Goal: Task Accomplishment & Management: Use online tool/utility

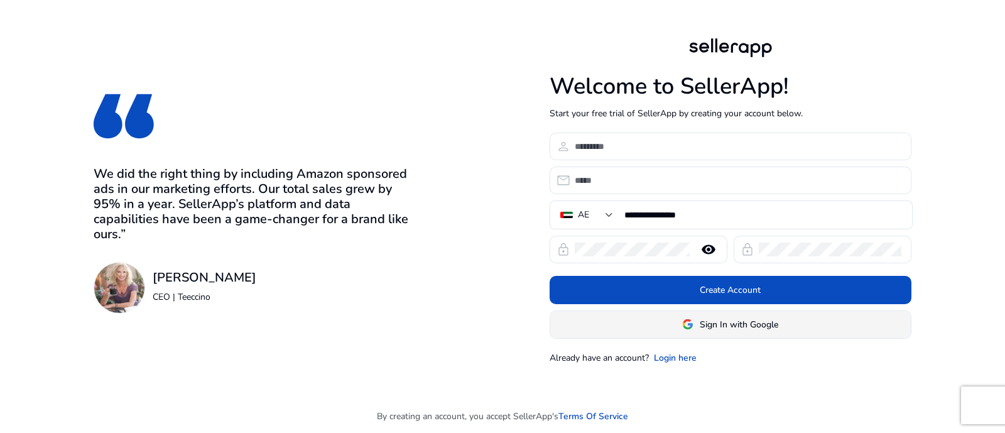
click at [707, 334] on span at bounding box center [730, 324] width 361 height 30
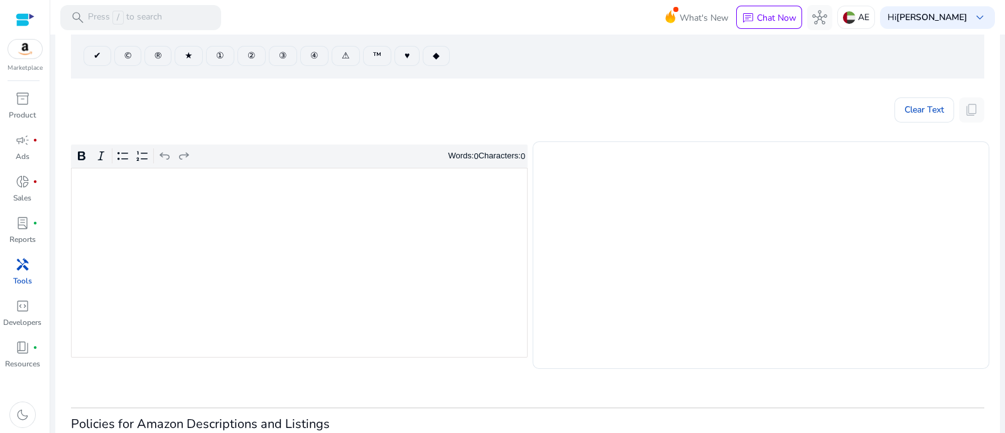
scroll to position [156, 0]
click at [315, 249] on div "Rich Text Editor. Editing area: main. Press Alt+0 for help." at bounding box center [299, 263] width 457 height 190
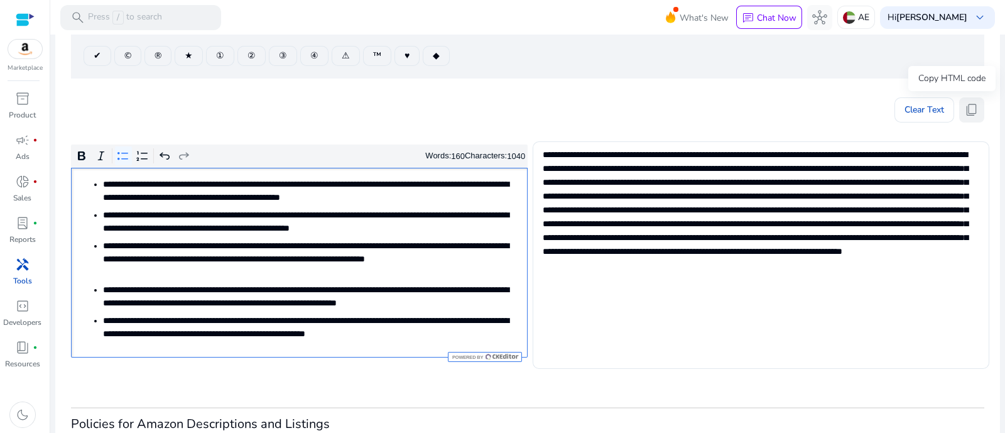
click at [974, 111] on span "content_copy" at bounding box center [972, 109] width 15 height 15
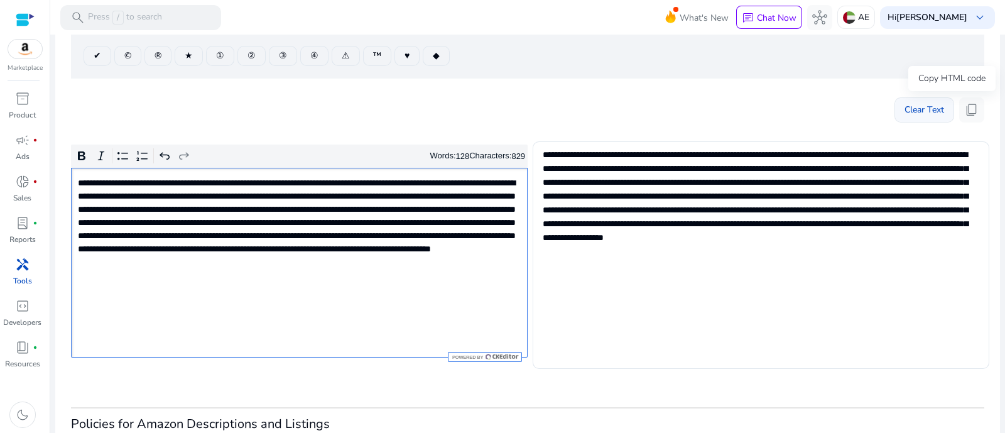
drag, startPoint x: 975, startPoint y: 114, endPoint x: 890, endPoint y: 117, distance: 84.9
click at [973, 116] on button "content_copy" at bounding box center [971, 109] width 25 height 25
type textarea "**********"
click at [965, 102] on span "content_copy" at bounding box center [972, 109] width 15 height 15
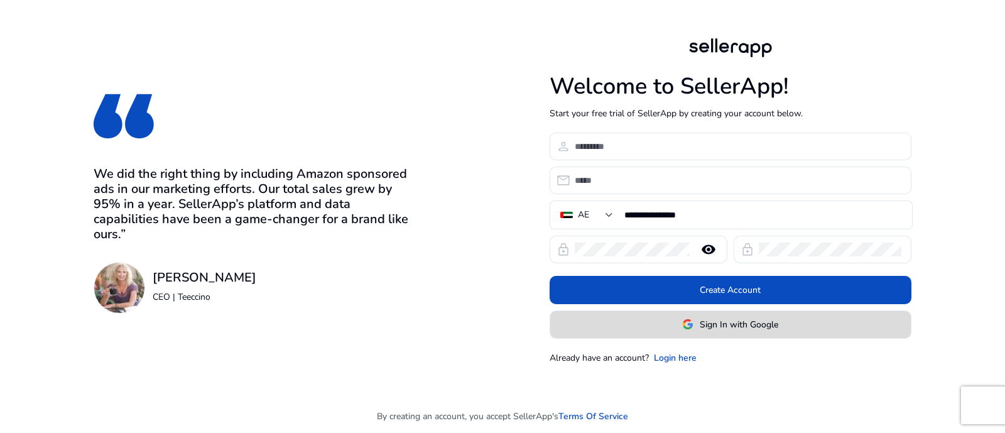
click at [667, 327] on span at bounding box center [730, 324] width 361 height 30
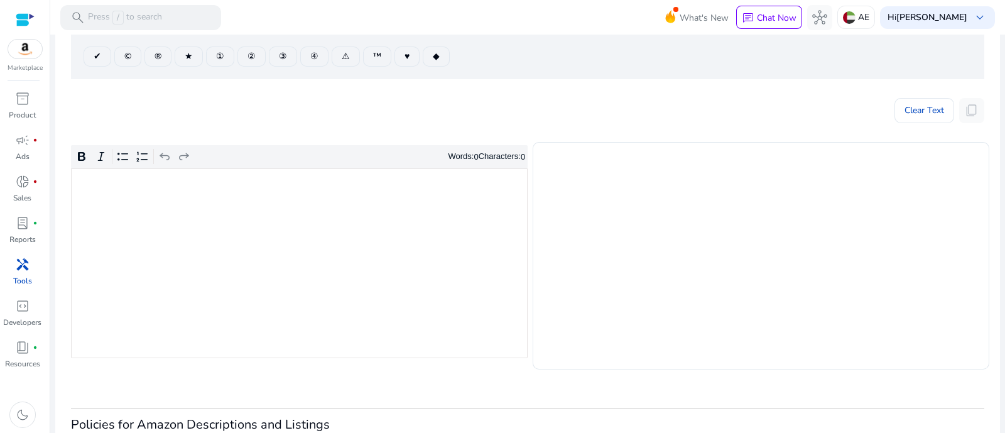
scroll to position [156, 0]
click at [317, 238] on div "Rich Text Editor. Editing area: main. Press Alt+0 for help." at bounding box center [299, 263] width 457 height 190
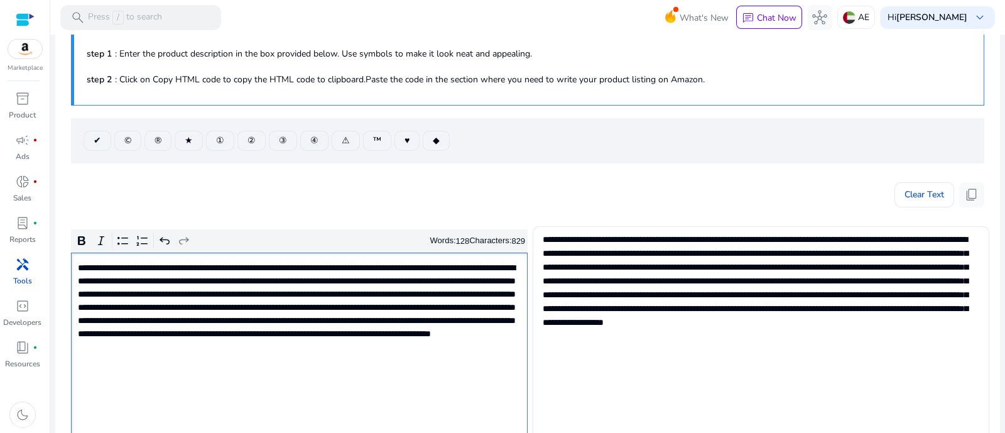
scroll to position [0, 0]
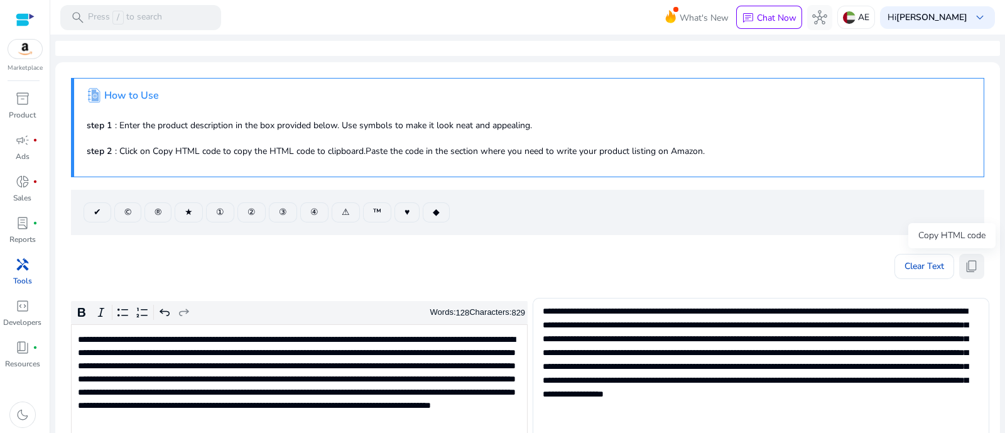
click at [965, 262] on span "content_copy" at bounding box center [972, 266] width 15 height 15
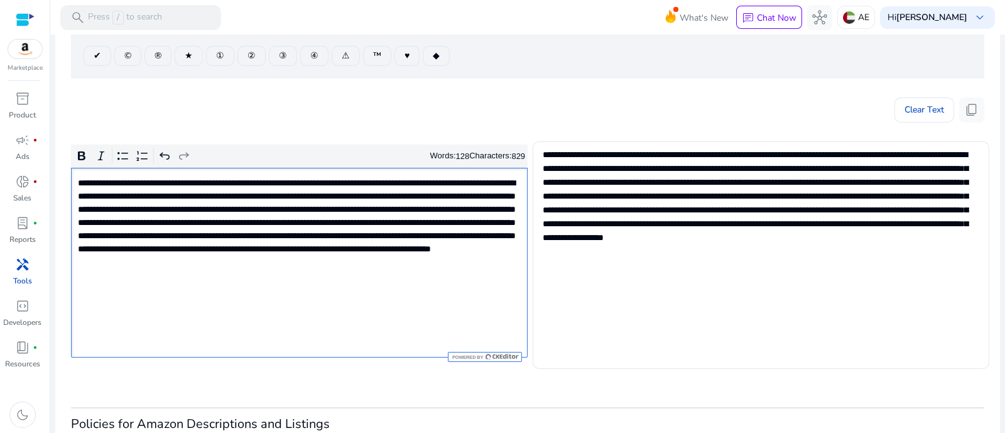
click at [383, 256] on p "**********" at bounding box center [298, 230] width 441 height 106
click at [965, 111] on span "content_copy" at bounding box center [972, 109] width 15 height 15
click at [975, 107] on button "content_copy" at bounding box center [971, 109] width 25 height 25
click at [976, 109] on button "content_copy" at bounding box center [971, 109] width 25 height 25
click at [971, 112] on span "content_copy" at bounding box center [972, 109] width 15 height 15
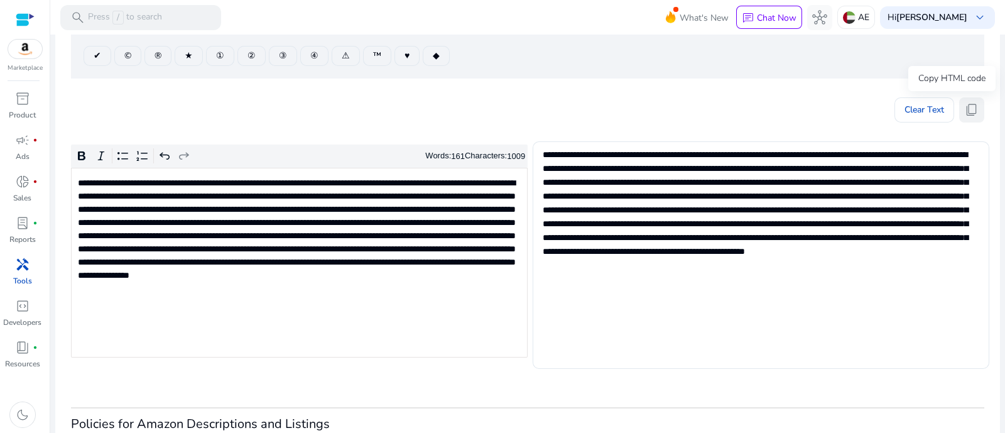
click at [971, 107] on span "content_copy" at bounding box center [972, 109] width 15 height 15
click at [968, 107] on span "content_copy" at bounding box center [972, 109] width 15 height 15
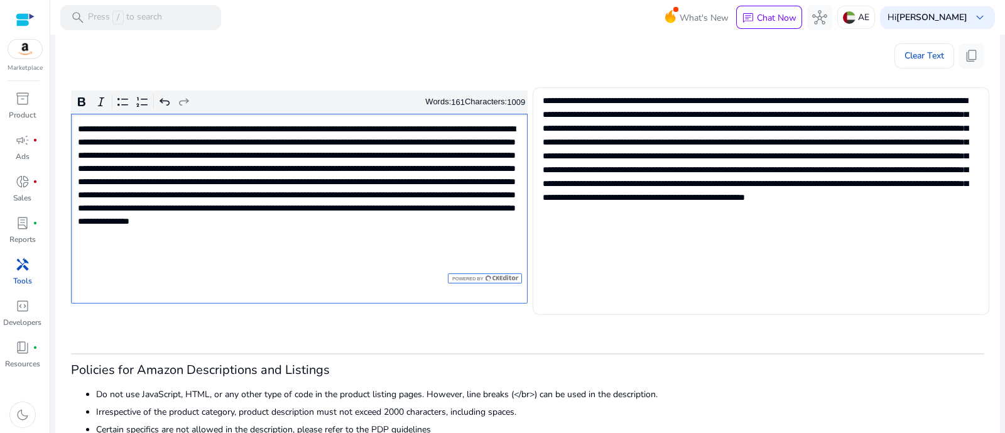
scroll to position [236, 0]
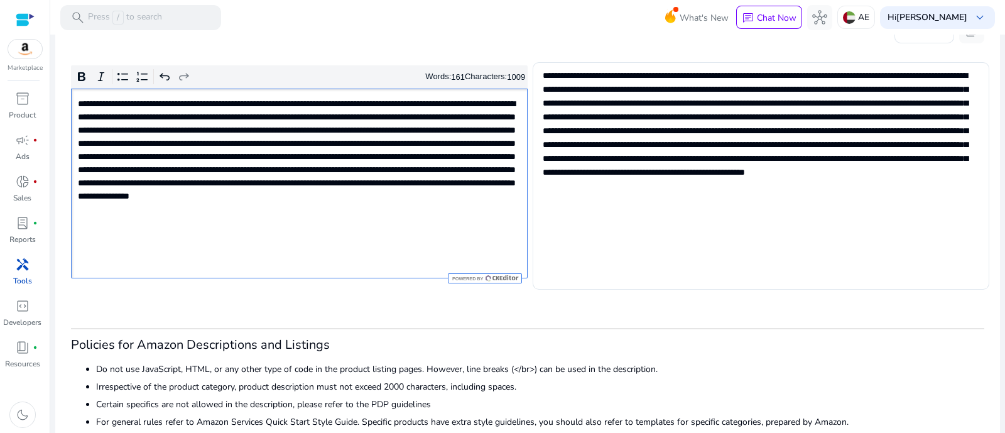
click at [413, 173] on p "**********" at bounding box center [298, 163] width 441 height 132
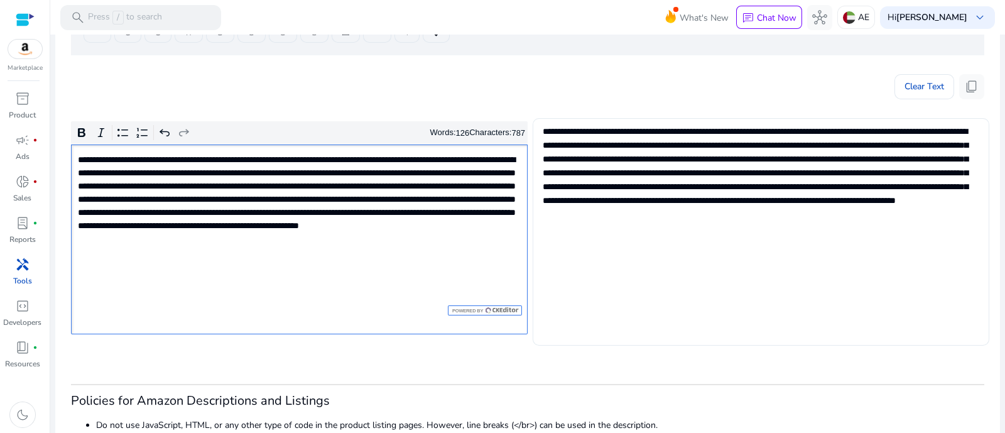
scroll to position [156, 0]
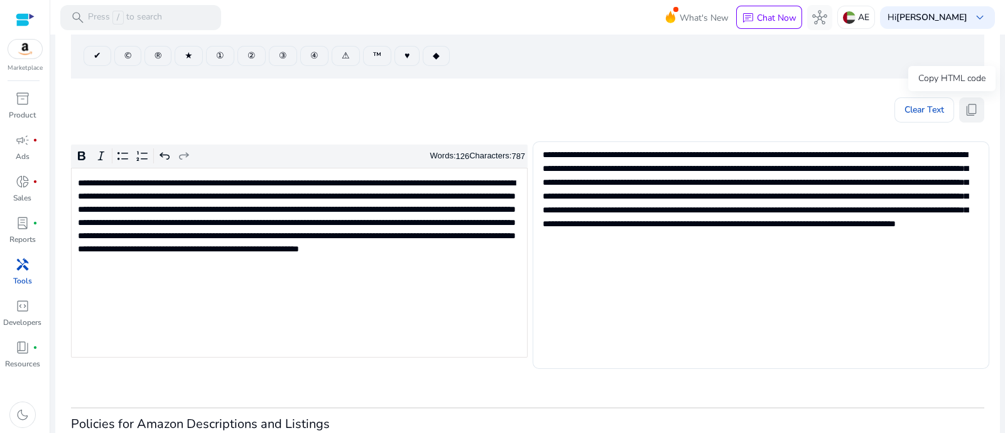
click at [974, 113] on span "content_copy" at bounding box center [972, 109] width 15 height 15
click at [396, 234] on p "**********" at bounding box center [298, 223] width 441 height 92
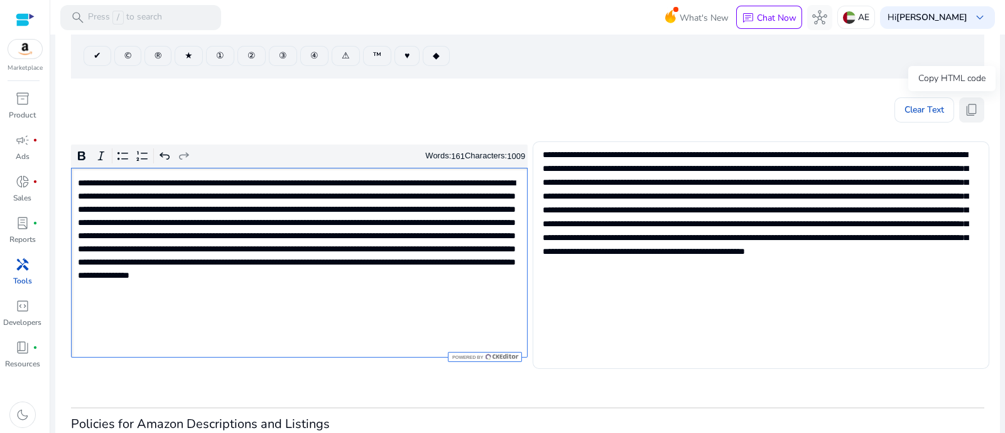
click at [965, 102] on span "content_copy" at bounding box center [972, 109] width 15 height 15
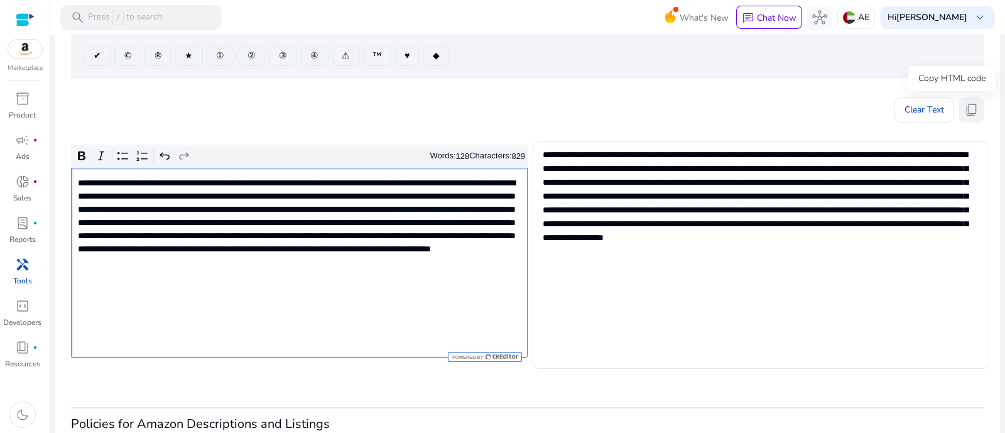
click at [965, 106] on span "content_copy" at bounding box center [972, 109] width 15 height 15
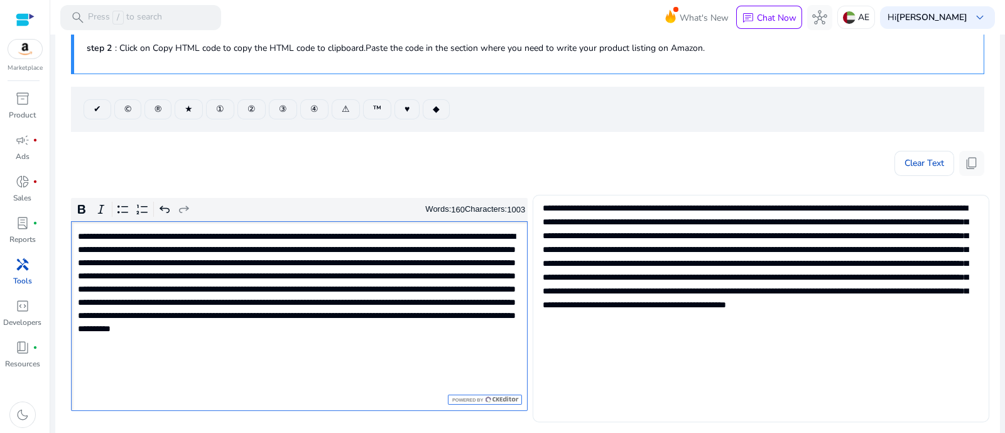
scroll to position [78, 0]
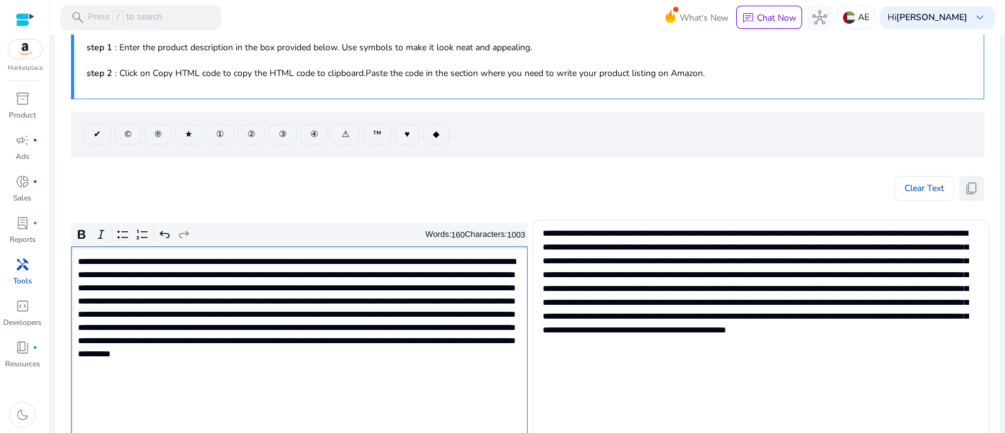
click at [966, 183] on span "content_copy" at bounding box center [972, 188] width 15 height 15
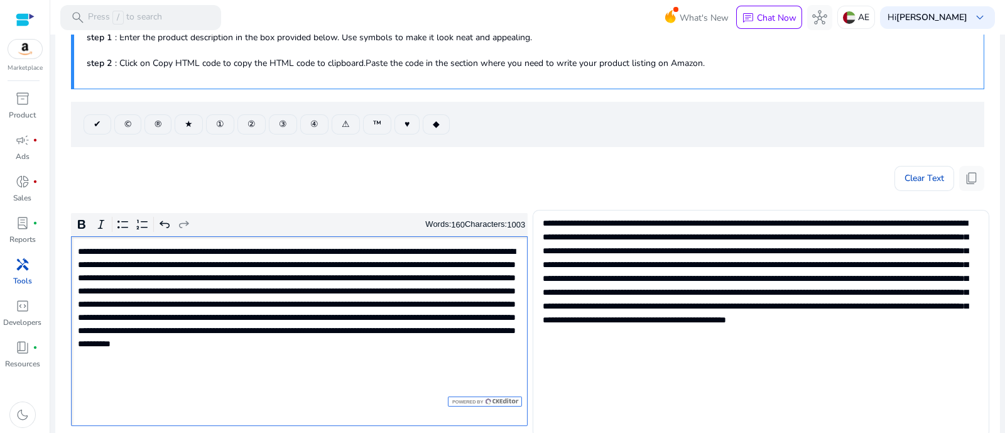
scroll to position [156, 0]
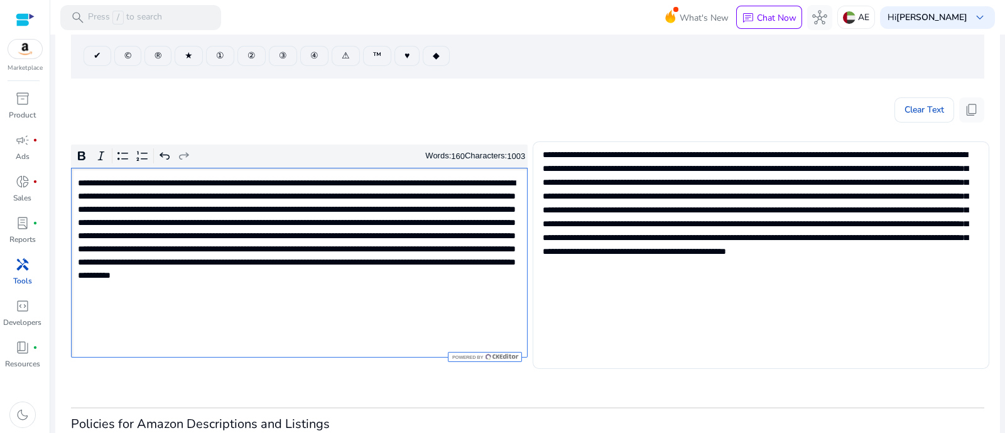
click at [390, 239] on p "**********" at bounding box center [298, 236] width 441 height 119
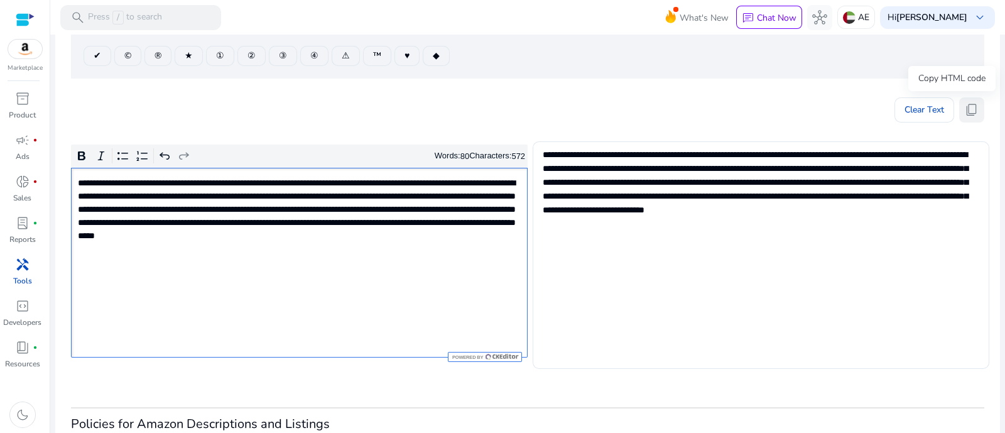
drag, startPoint x: 966, startPoint y: 102, endPoint x: 963, endPoint y: 126, distance: 24.8
click at [966, 102] on span "content_copy" at bounding box center [972, 109] width 15 height 15
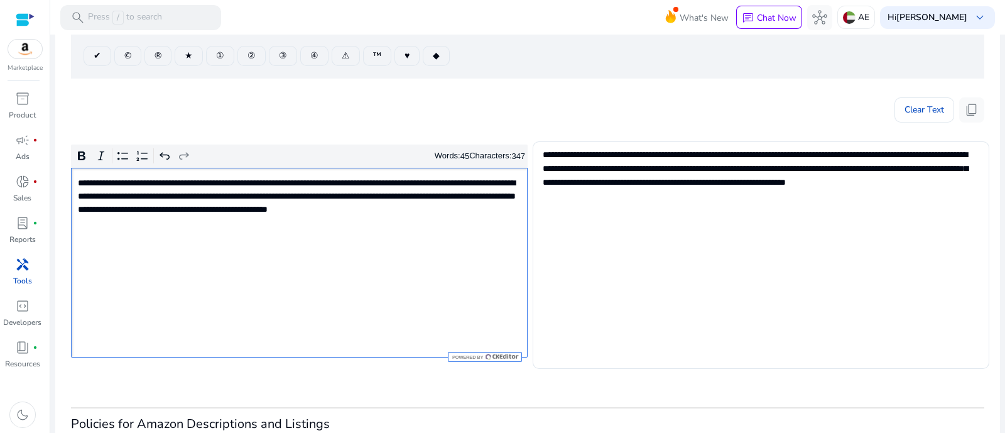
type textarea "**********"
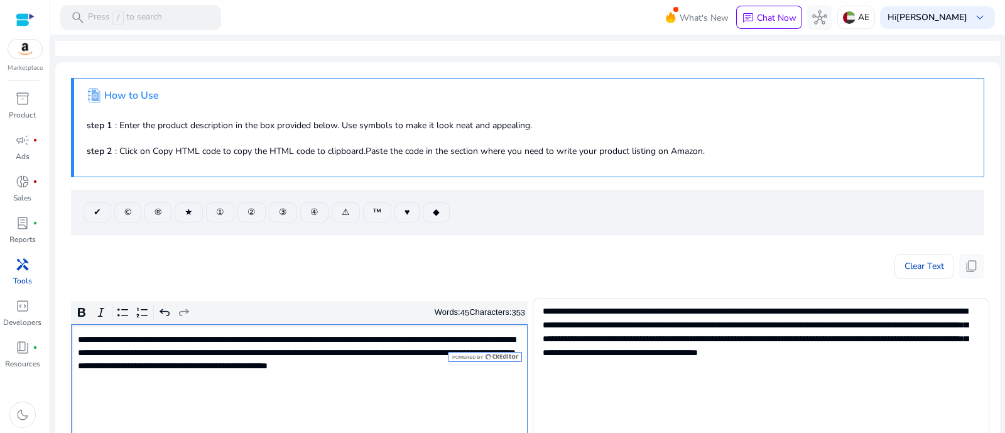
scroll to position [156, 0]
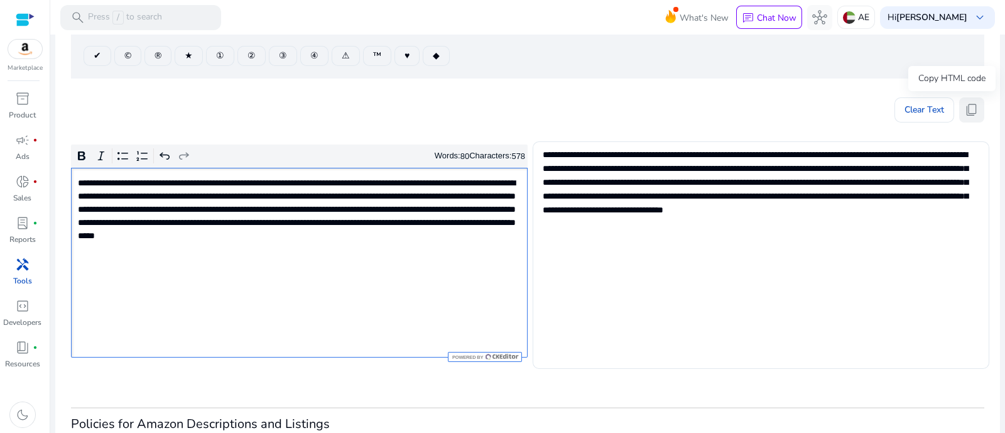
click at [971, 102] on span "content_copy" at bounding box center [972, 109] width 15 height 15
type textarea "**********"
click at [967, 109] on span "content_copy" at bounding box center [972, 109] width 15 height 15
